Goal: Consume media (video, audio)

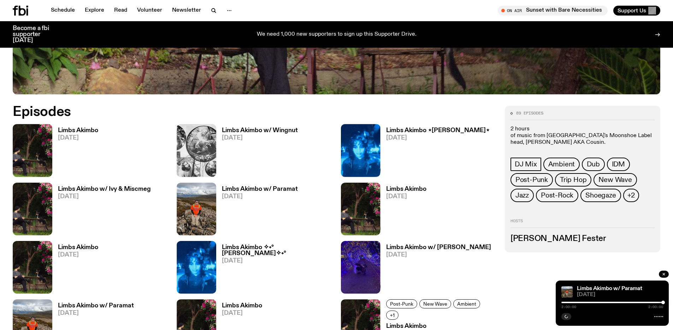
scroll to position [415, 0]
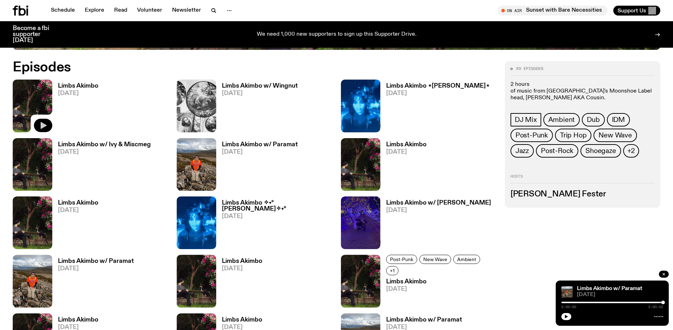
click at [42, 125] on icon "button" at bounding box center [44, 125] width 6 height 7
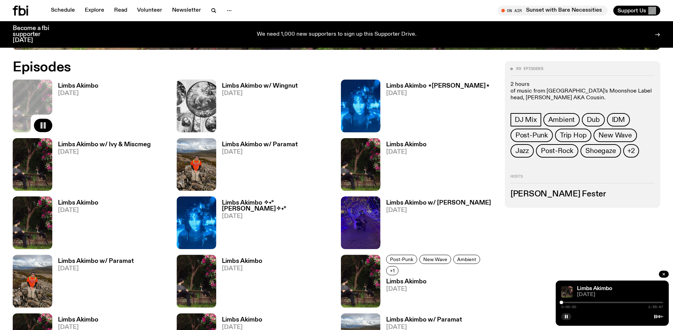
click at [602, 297] on span "[DATE]" at bounding box center [620, 294] width 86 height 5
click at [570, 314] on div at bounding box center [612, 315] width 102 height 8
click at [569, 316] on button "button" at bounding box center [566, 316] width 10 height 7
